Goal: Use online tool/utility: Utilize a website feature to perform a specific function

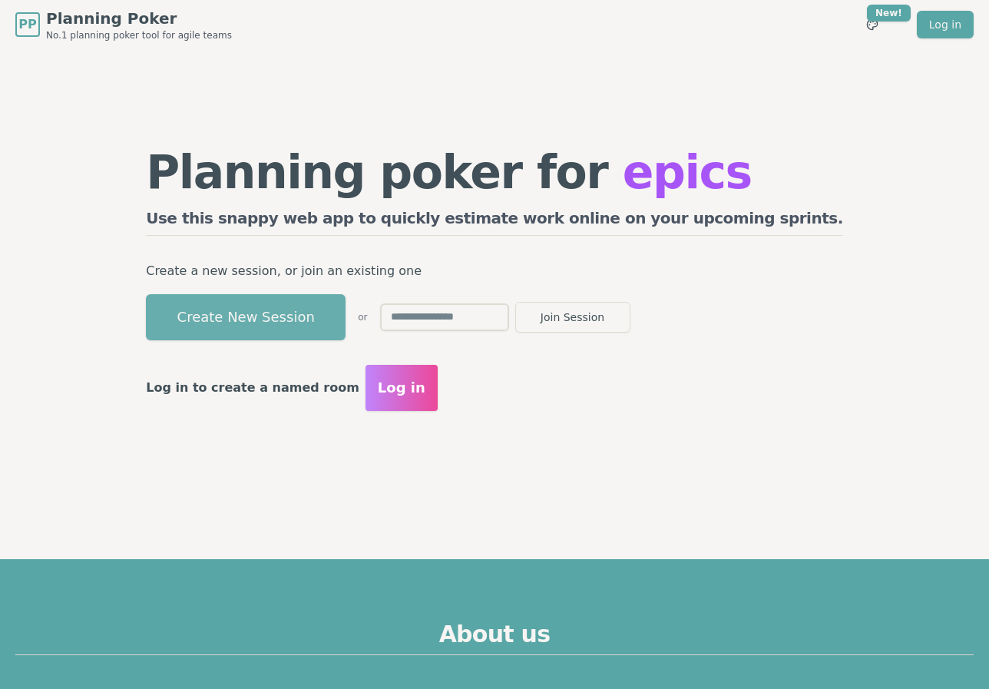
click at [345, 309] on button "Create New Session" at bounding box center [246, 317] width 200 height 46
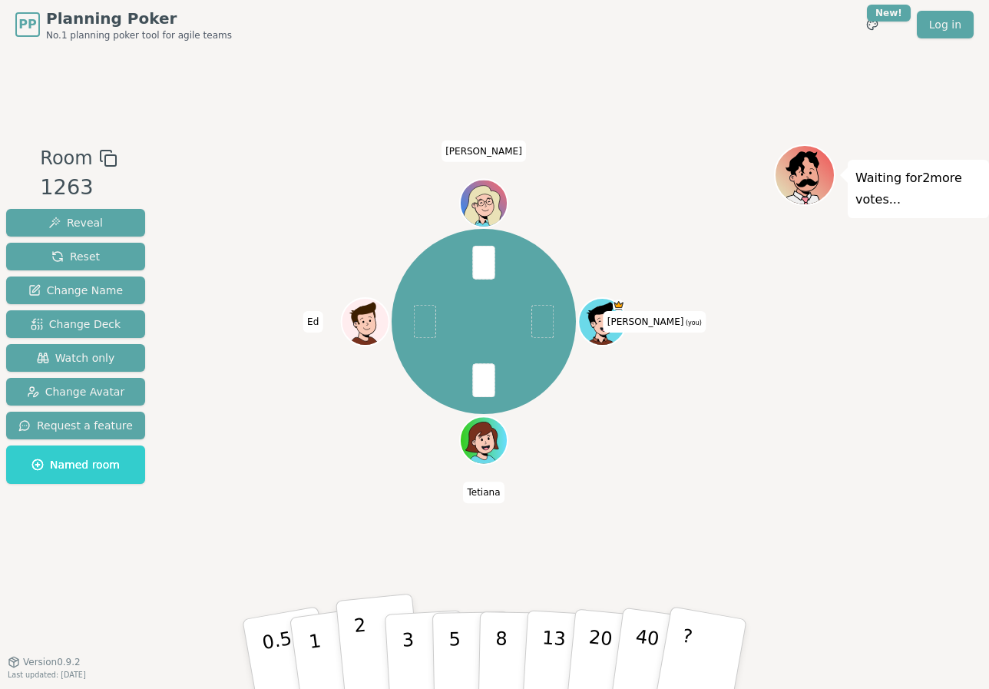
click at [369, 636] on button "2" at bounding box center [379, 654] width 88 height 122
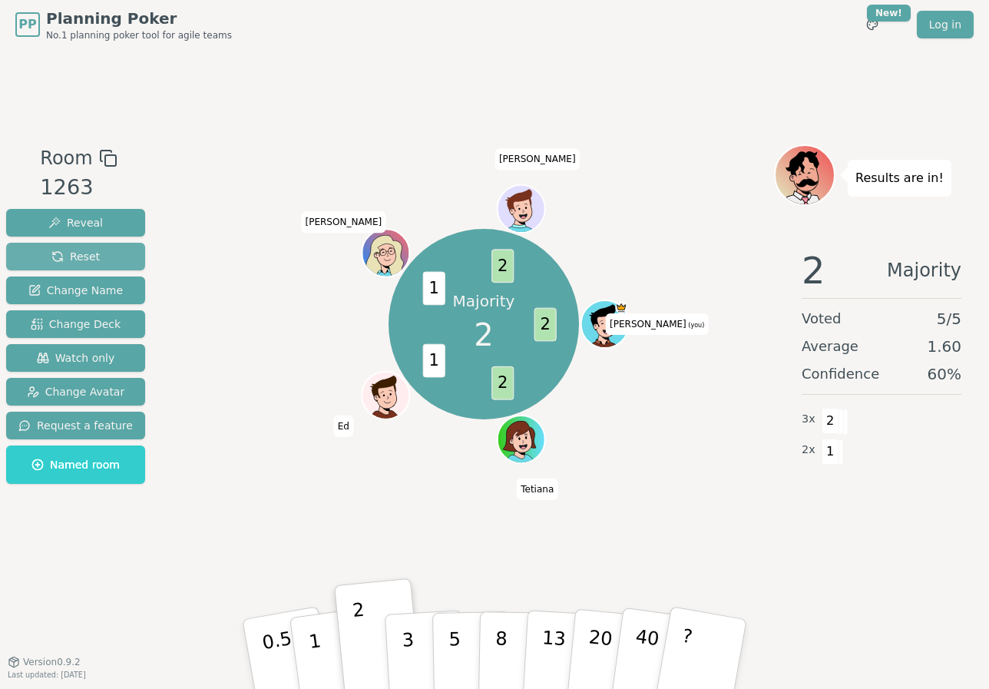
click at [104, 253] on button "Reset" at bounding box center [75, 257] width 139 height 28
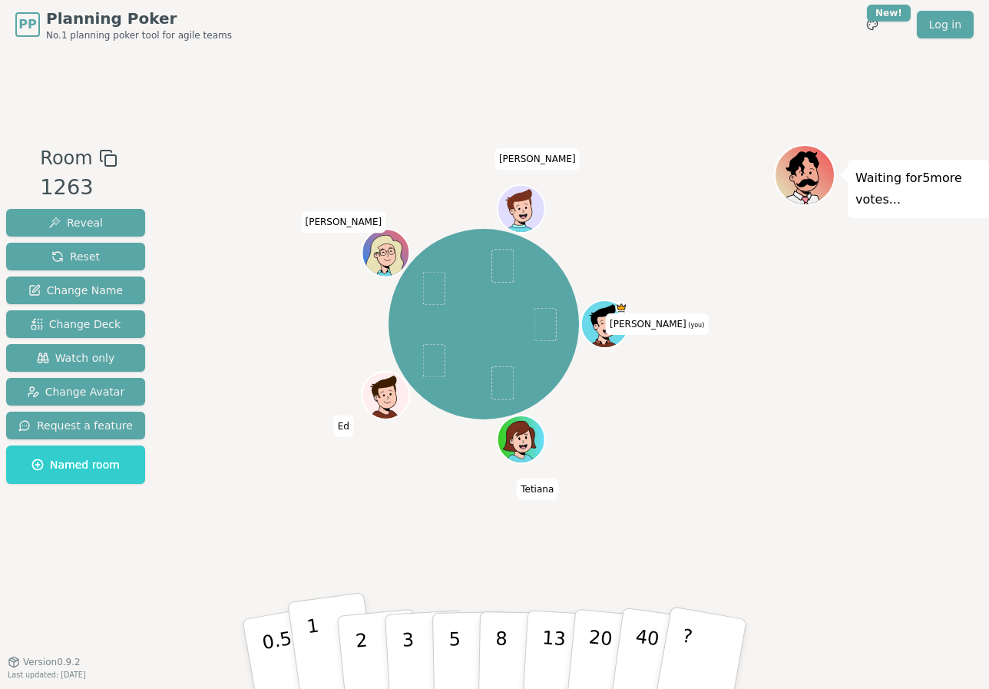
click at [312, 632] on p "1" at bounding box center [317, 656] width 23 height 84
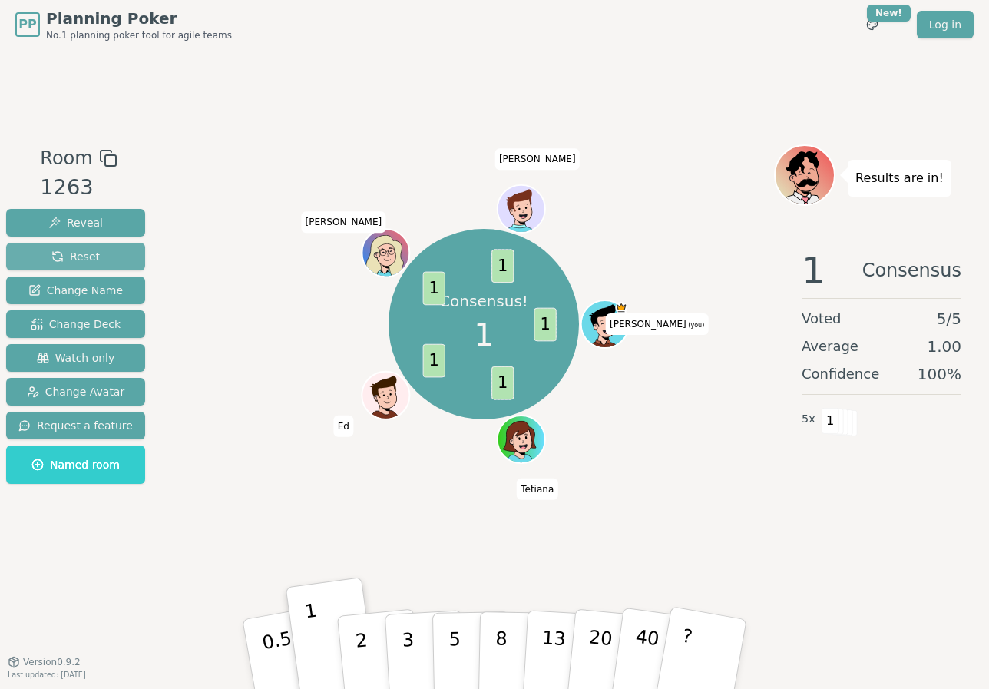
click at [87, 256] on span "Reset" at bounding box center [75, 256] width 48 height 15
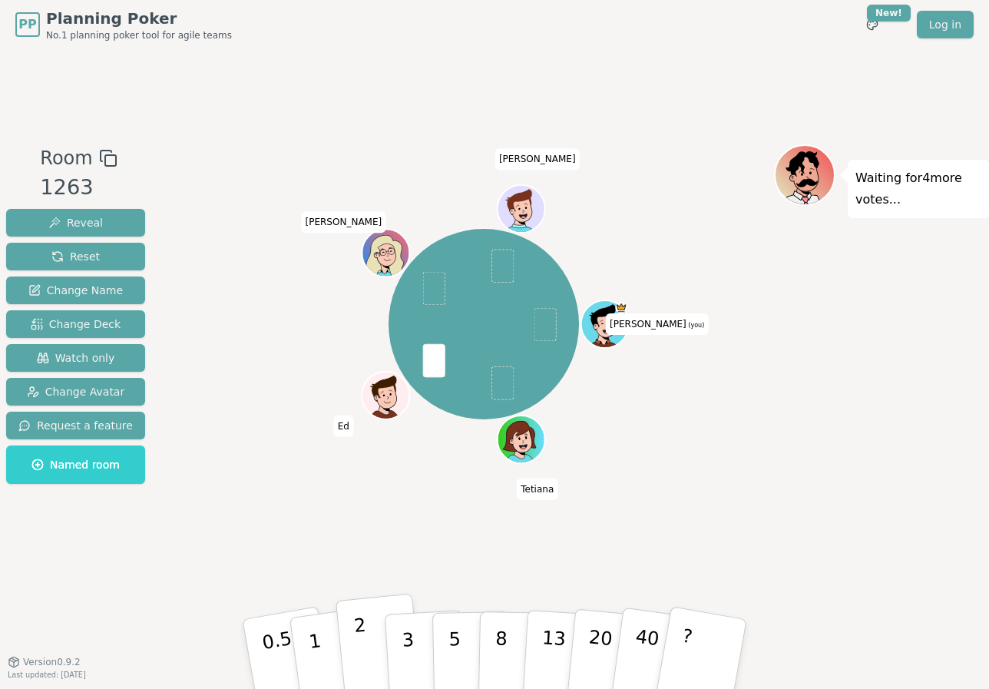
click at [373, 639] on button "2" at bounding box center [379, 654] width 88 height 122
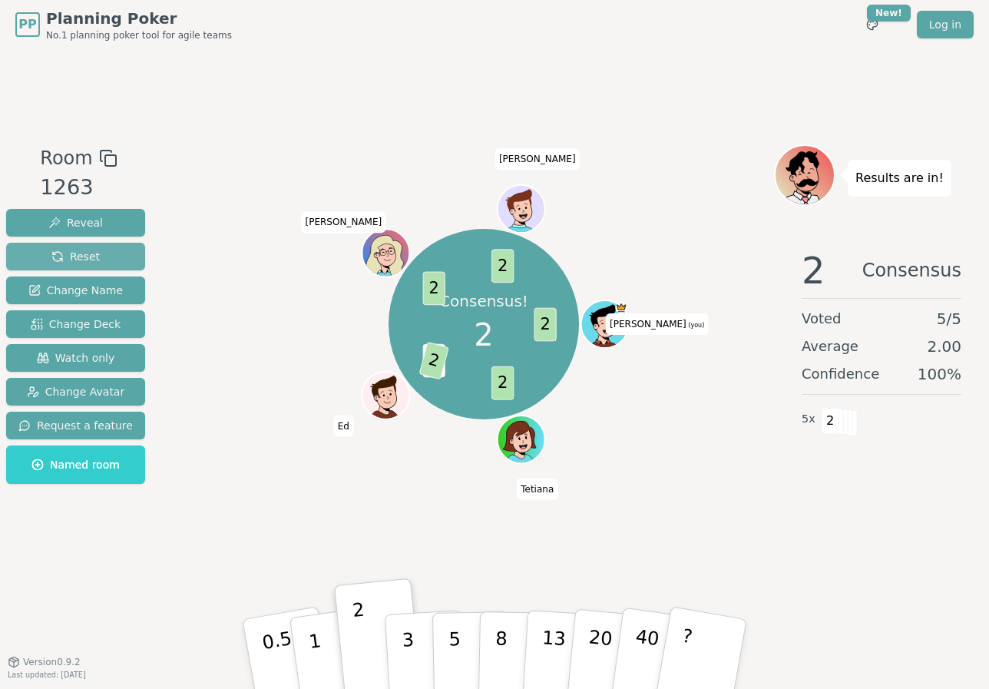
click at [82, 249] on span "Reset" at bounding box center [75, 256] width 48 height 15
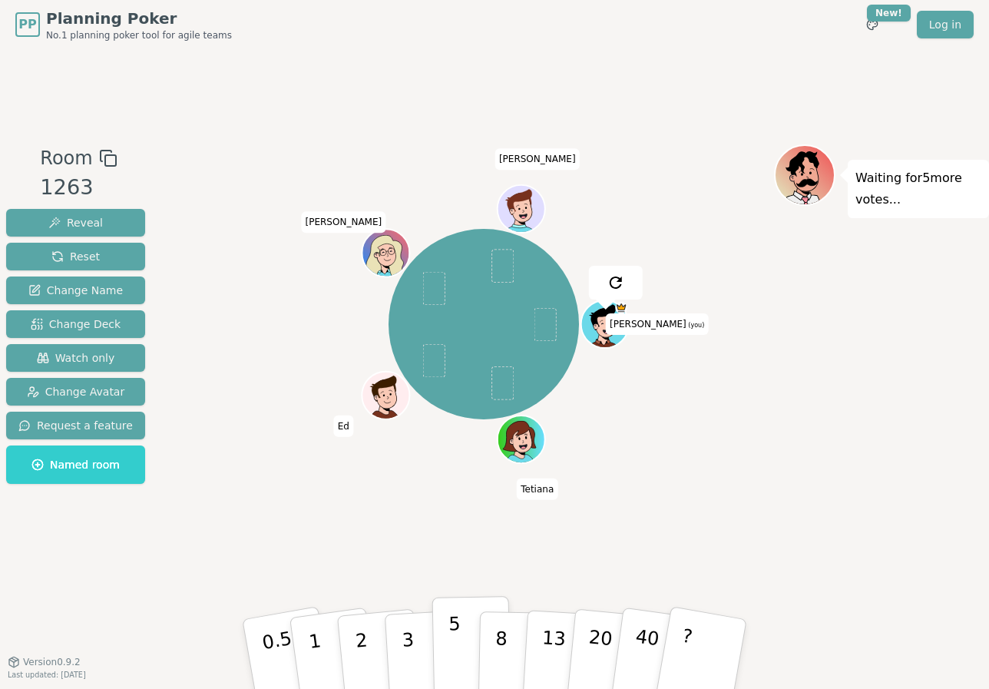
click at [440, 654] on button "5" at bounding box center [471, 654] width 79 height 117
click at [268, 405] on div "[PERSON_NAME] (you) [PERSON_NAME] Ed [PERSON_NAME]" at bounding box center [483, 325] width 580 height 306
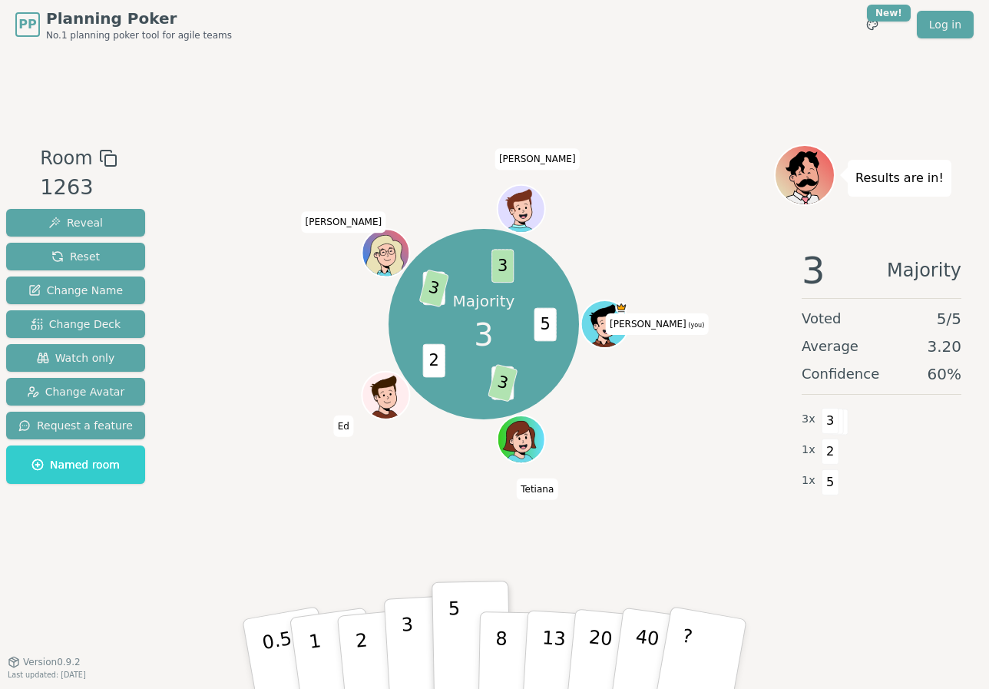
click at [403, 624] on p "3" at bounding box center [409, 655] width 17 height 84
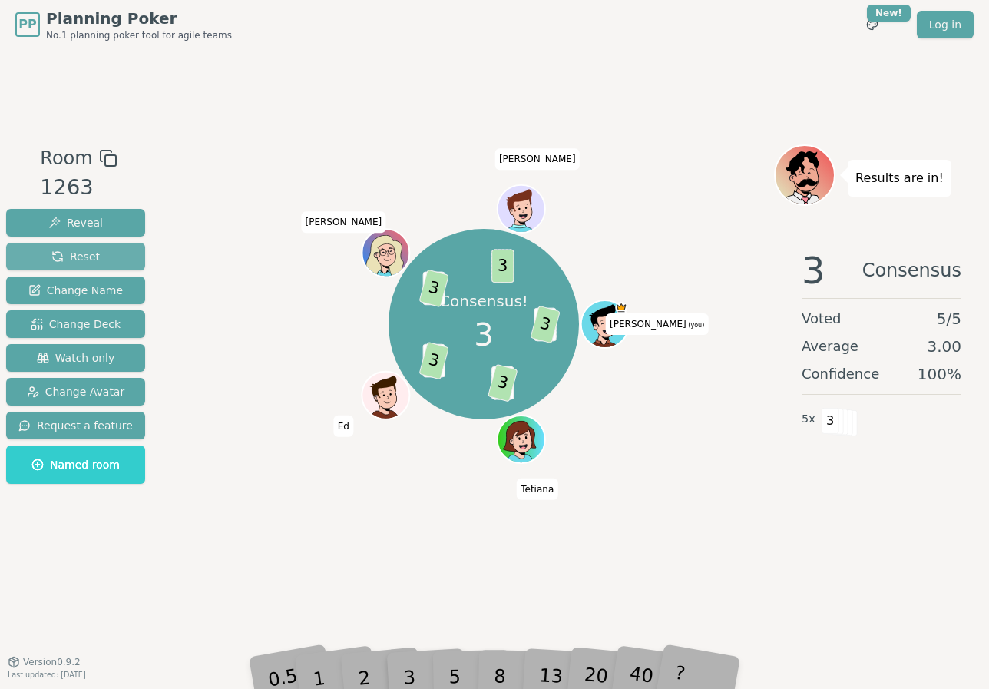
click at [74, 258] on span "Reset" at bounding box center [75, 256] width 48 height 15
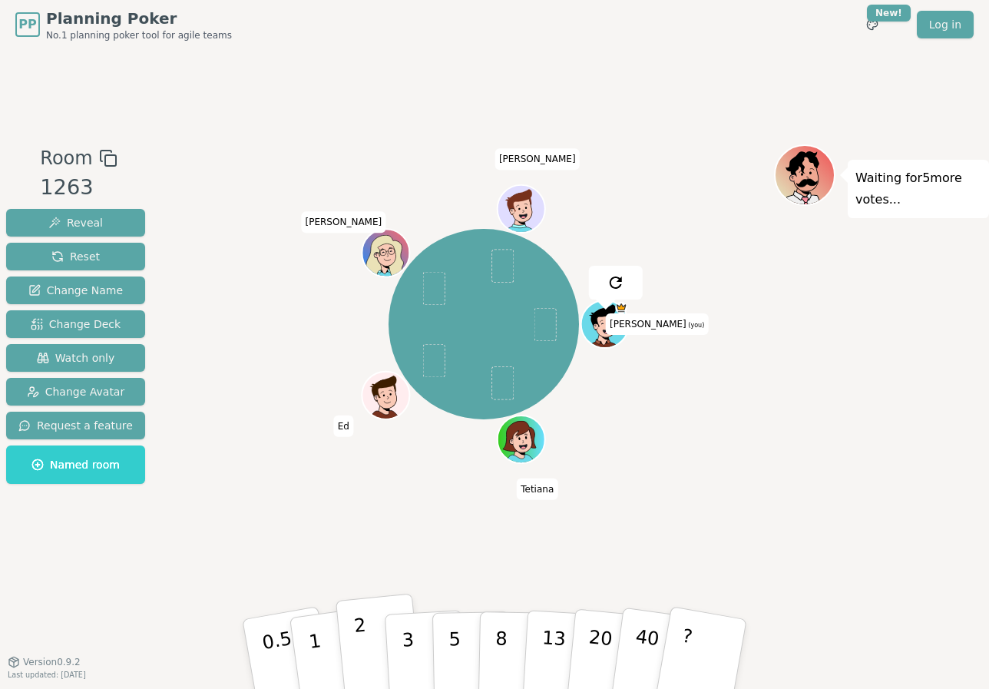
click at [372, 623] on button "2" at bounding box center [379, 654] width 88 height 122
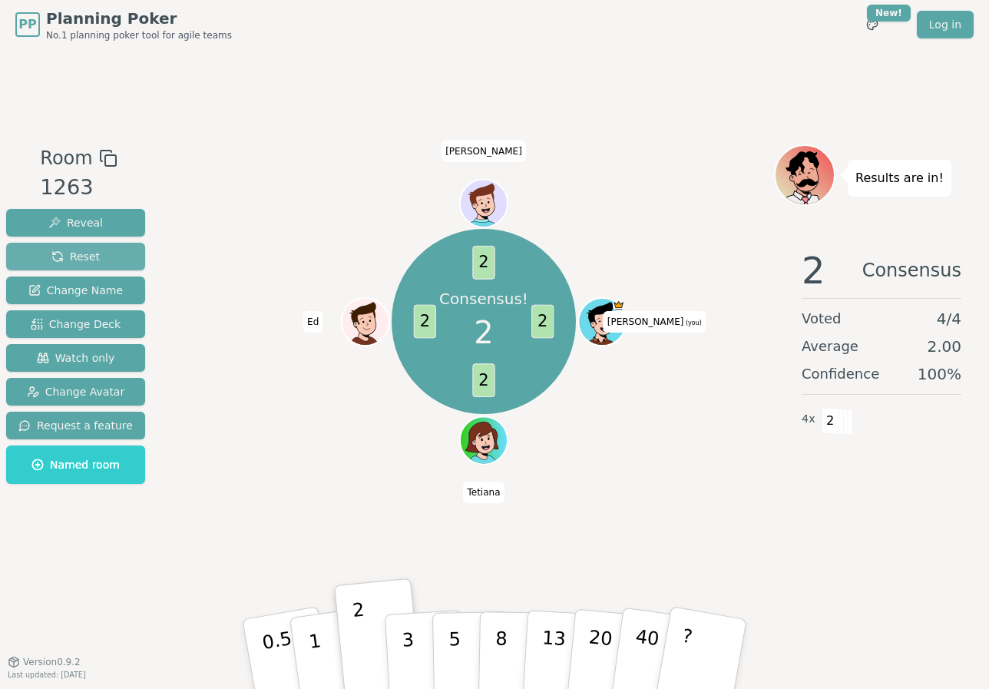
click at [106, 262] on button "Reset" at bounding box center [75, 257] width 139 height 28
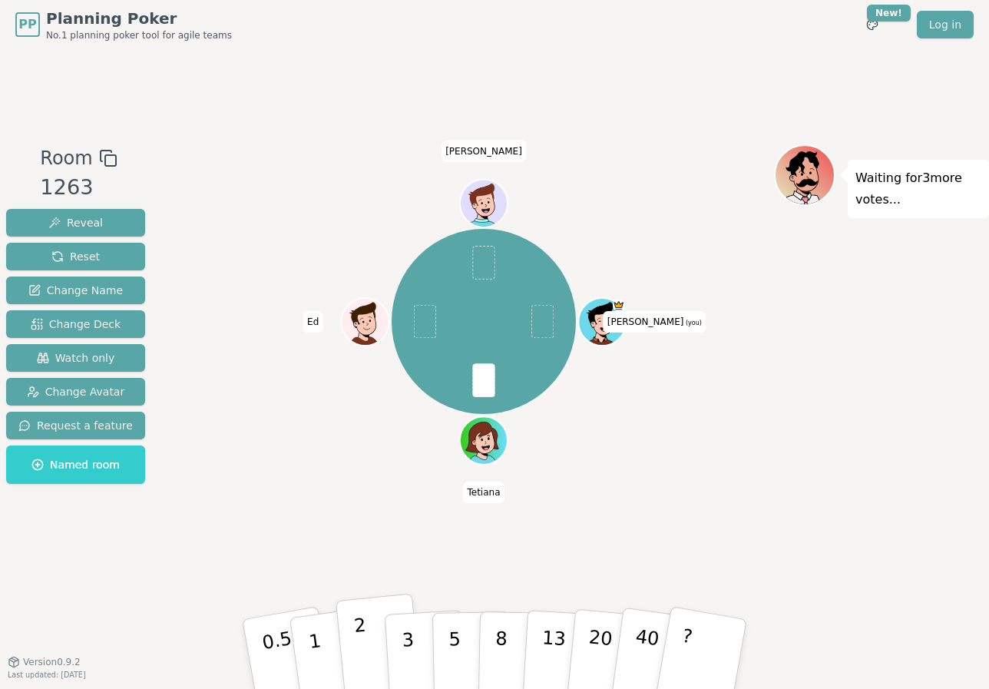
click at [355, 644] on p "2" at bounding box center [363, 656] width 20 height 84
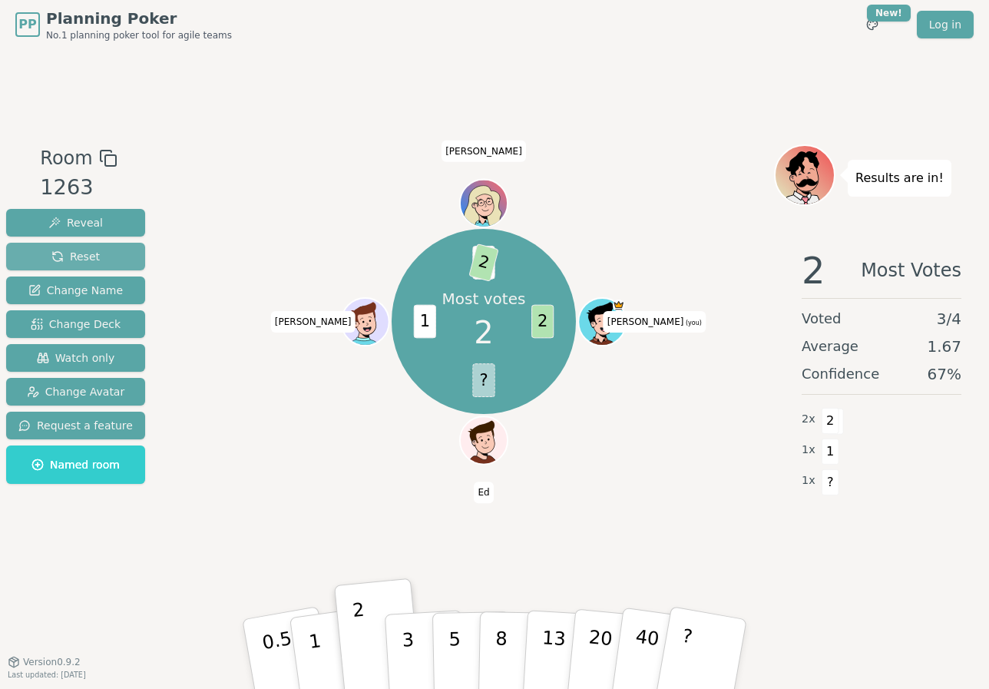
click at [75, 262] on span "Reset" at bounding box center [75, 256] width 48 height 15
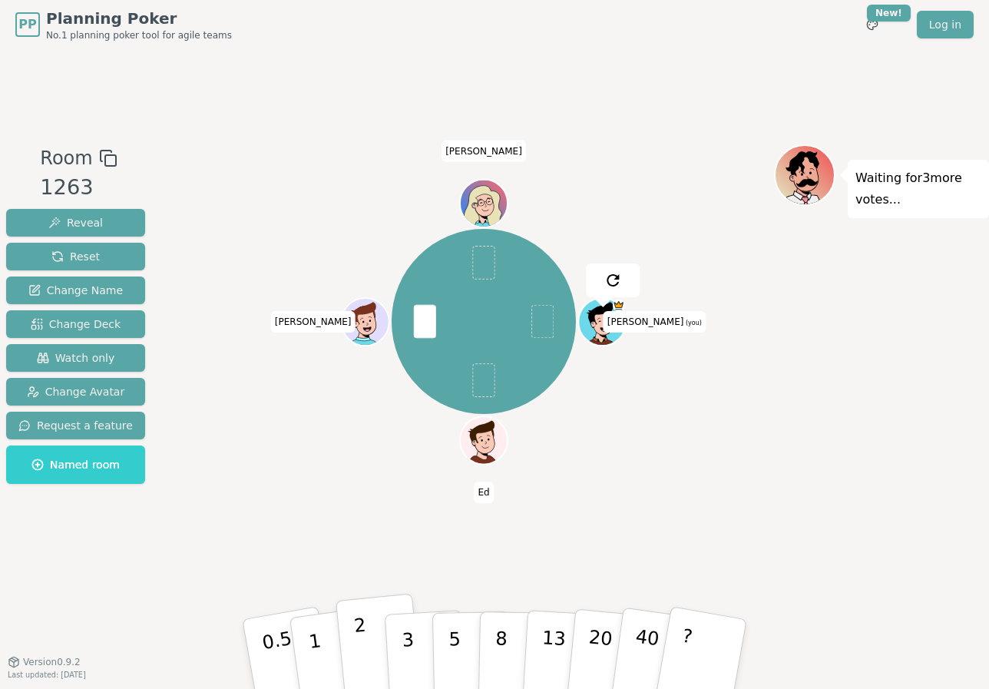
click at [362, 637] on p "2" at bounding box center [363, 656] width 20 height 84
